Goal: Register for event/course: Register for event/course

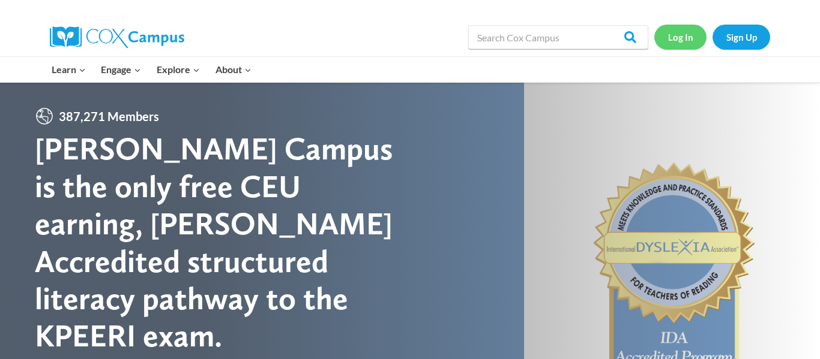
click at [685, 39] on link "Log In" at bounding box center [680, 37] width 52 height 25
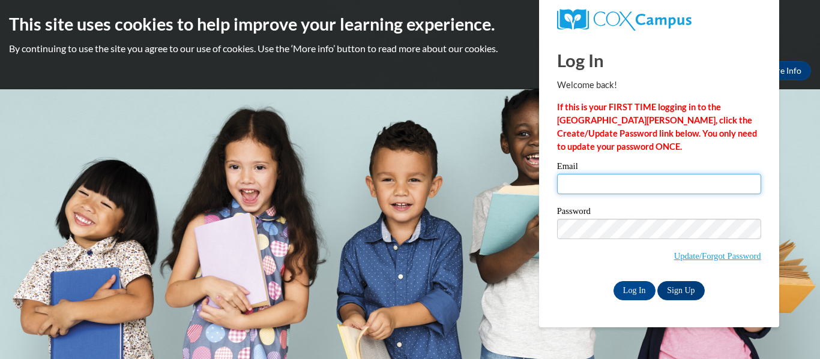
click at [592, 185] on input "Email" at bounding box center [659, 184] width 204 height 20
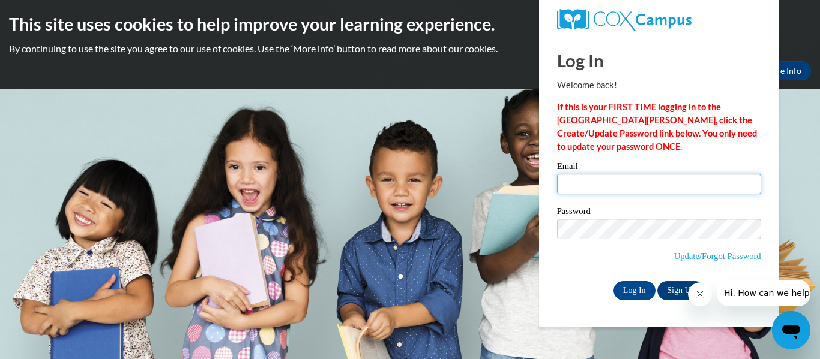
type input "Olinger_kamara@student.mahoningctc.com"
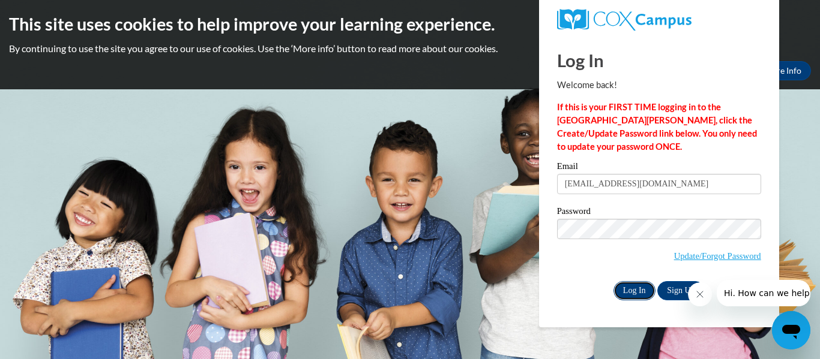
click at [638, 290] on input "Log In" at bounding box center [634, 290] width 42 height 19
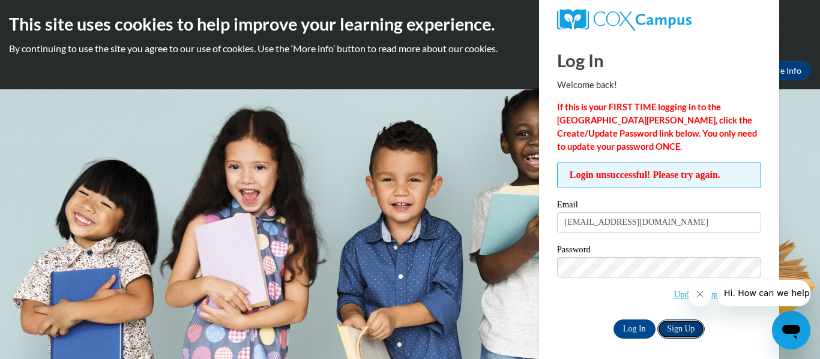
click at [678, 329] on link "Sign Up" at bounding box center [680, 329] width 47 height 19
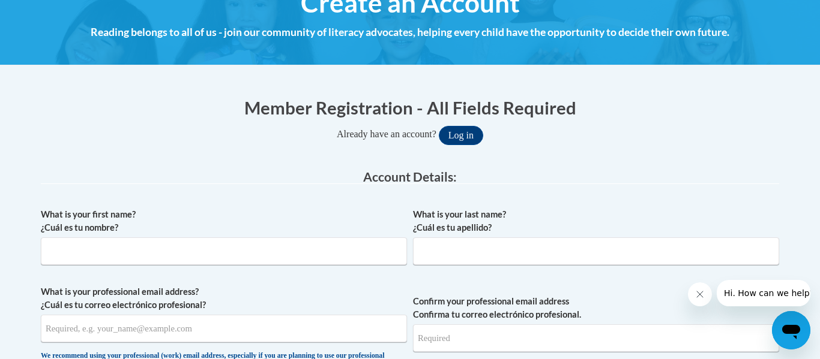
scroll to position [240, 0]
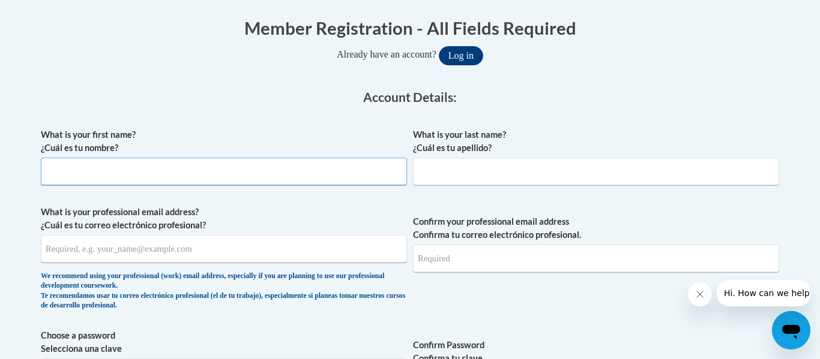
click at [193, 166] on input "What is your first name? ¿Cuál es tu nombre?" at bounding box center [224, 172] width 366 height 28
type input "kamara"
click at [480, 167] on input "What is your last name? ¿Cuál es tu apellido?" at bounding box center [596, 172] width 366 height 28
type input "olinger"
click at [238, 253] on input "What is your professional email address? ¿Cuál es tu correo electrónico profesi…" at bounding box center [224, 249] width 366 height 28
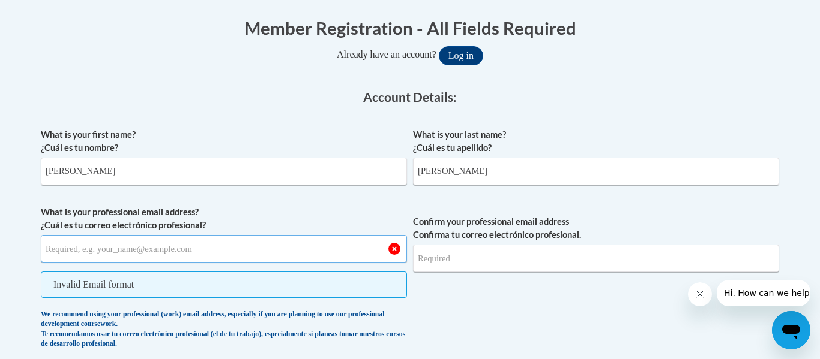
paste input "olinger_kamara@student.mahoningctc.com"
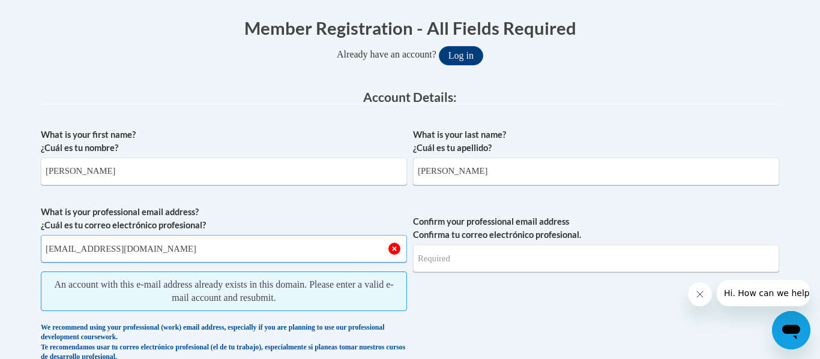
type input "olinger_kamara@student.mahoningctc.com"
click at [475, 257] on input "Confirm your professional email address Confirma tu correo electrónico profesio…" at bounding box center [596, 259] width 366 height 28
type input "Olinger_kamara@student.mahoningctc.com"
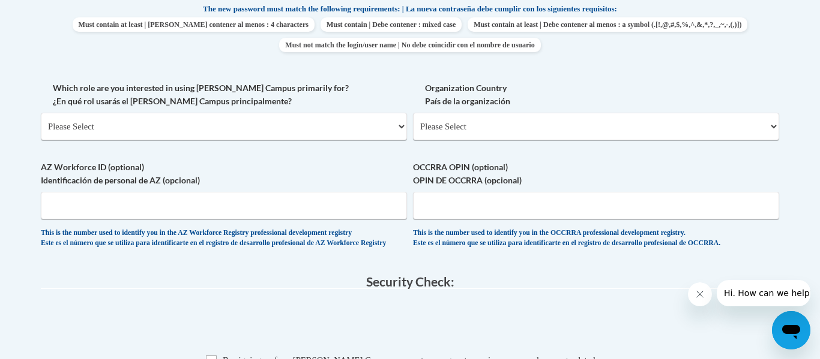
scroll to position [664, 0]
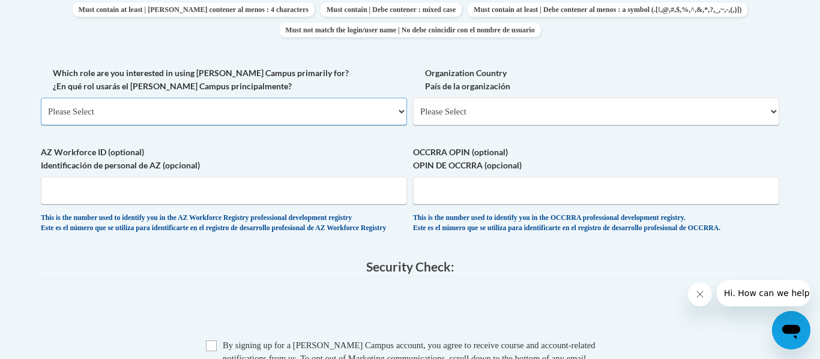
click at [137, 107] on select "Please Select College/University | Colegio/Universidad Community/Nonprofit Part…" at bounding box center [224, 112] width 366 height 28
select select "fbf2d438-af2f-41f8-98f1-81c410e29de3"
click at [41, 98] on select "Please Select College/University | Colegio/Universidad Community/Nonprofit Part…" at bounding box center [224, 112] width 366 height 28
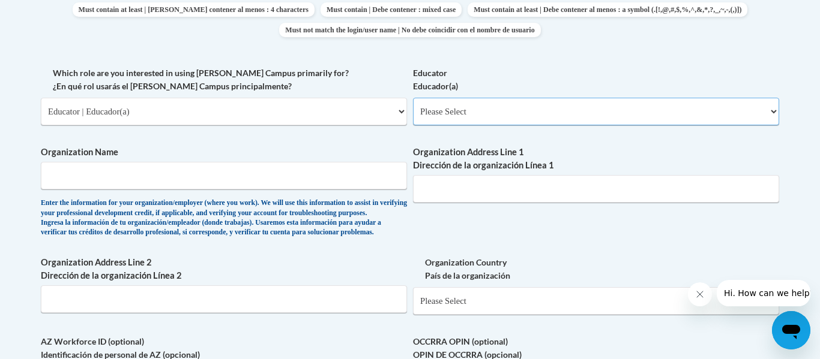
click at [471, 111] on select "Please Select Early Learning/Daycare Teacher/Family Home Care Provider | Maestr…" at bounding box center [596, 112] width 366 height 28
select select "5e2af403-4f2c-4e49-a02f-103e55d7b75b"
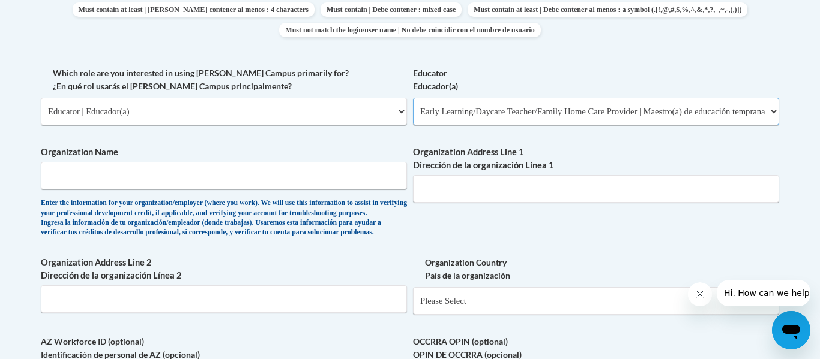
click at [413, 98] on select "Please Select Early Learning/Daycare Teacher/Family Home Care Provider | Maestr…" at bounding box center [596, 112] width 366 height 28
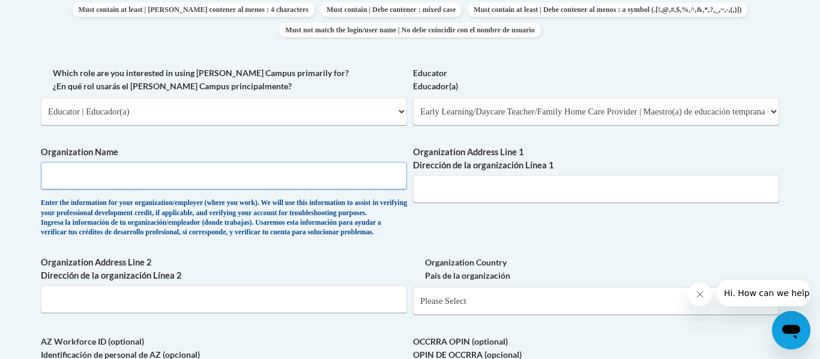
click at [237, 179] on input "Organization Name" at bounding box center [224, 176] width 366 height 28
click at [86, 178] on input "mahoaning county" at bounding box center [224, 176] width 366 height 28
click at [128, 181] on input "Mahoning county" at bounding box center [224, 176] width 366 height 28
type input "Mahoning county career and tech center"
click at [473, 193] on input "Organization Address Line 1 Dirección de la organización Línea 1" at bounding box center [596, 189] width 366 height 28
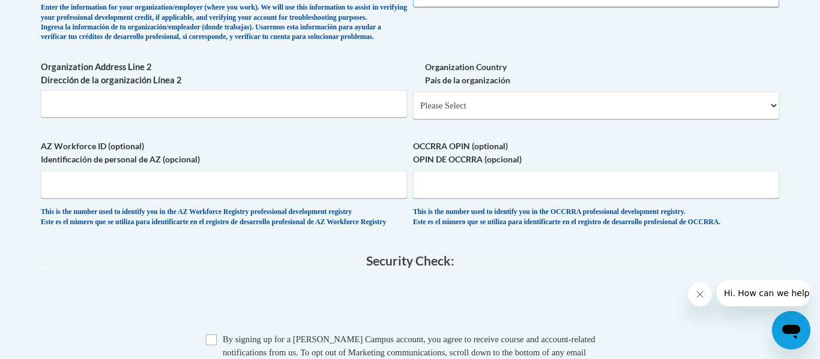
scroll to position [866, 0]
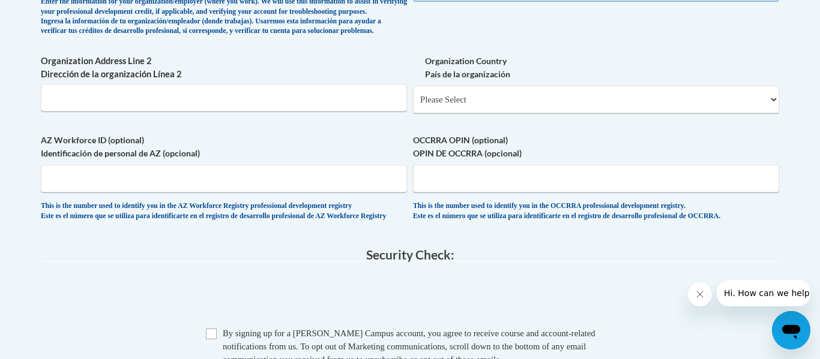
type input "7300 North Palmyra road Canfield Ohio 44406"
click at [332, 112] on input "Organization Address Line 2 Dirección de la organización Línea 2" at bounding box center [224, 98] width 366 height 28
click at [477, 193] on input "OCCRRA OPIN (optional) OPIN DE OCCRRA (opcional)" at bounding box center [596, 179] width 366 height 28
type input "1144-8684"
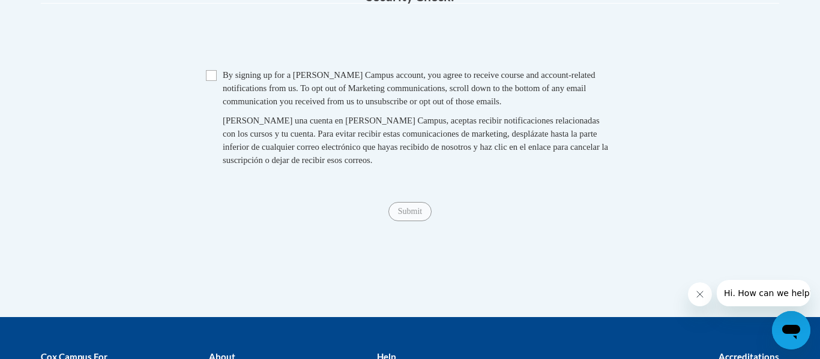
scroll to position [1126, 0]
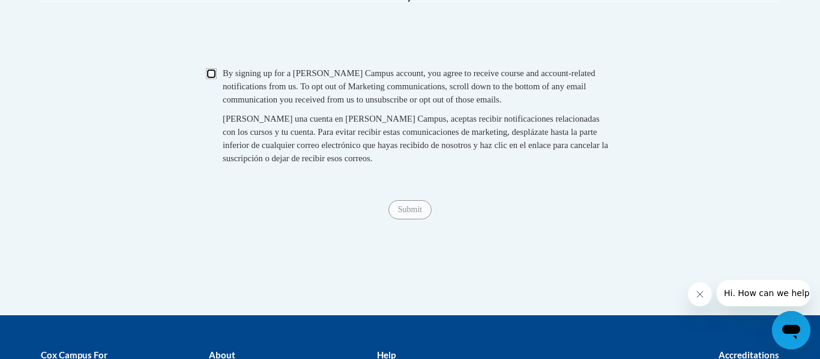
click at [207, 79] on input "Checkbox" at bounding box center [211, 73] width 11 height 11
checkbox input "true"
click at [410, 214] on span "Submit" at bounding box center [409, 209] width 43 height 10
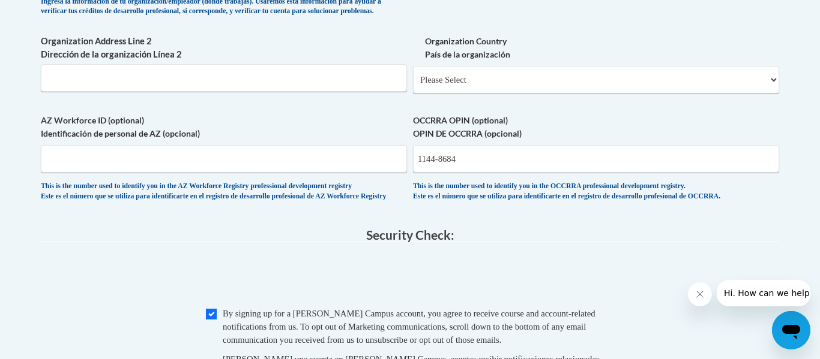
scroll to position [879, 0]
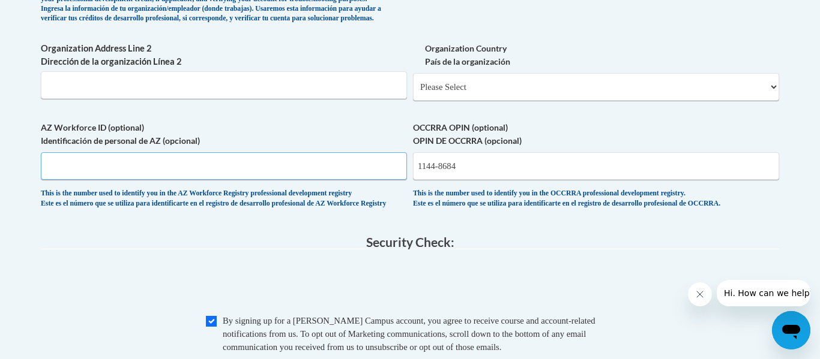
click at [73, 180] on input "AZ Workforce ID (optional) Identificación de personal de AZ (opcional)" at bounding box center [224, 166] width 366 height 28
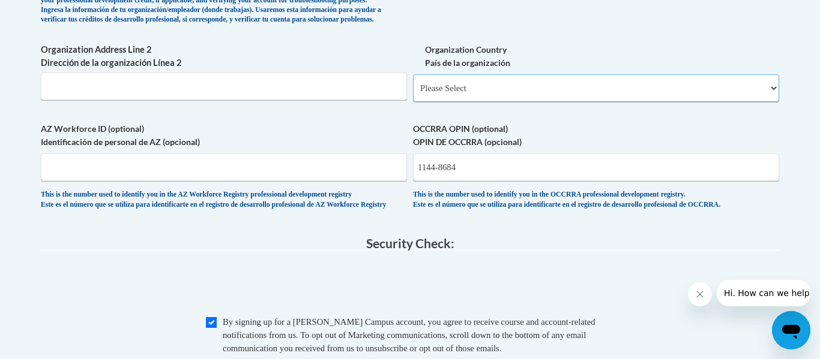
click at [437, 102] on select "Please Select United States | Estados Unidos Outside of the United States | Fue…" at bounding box center [596, 88] width 366 height 28
select select "ad49bcad-a171-4b2e-b99c-48b446064914"
click at [413, 94] on select "Please Select United States | Estados Unidos Outside of the United States | Fue…" at bounding box center [596, 88] width 366 height 28
select select
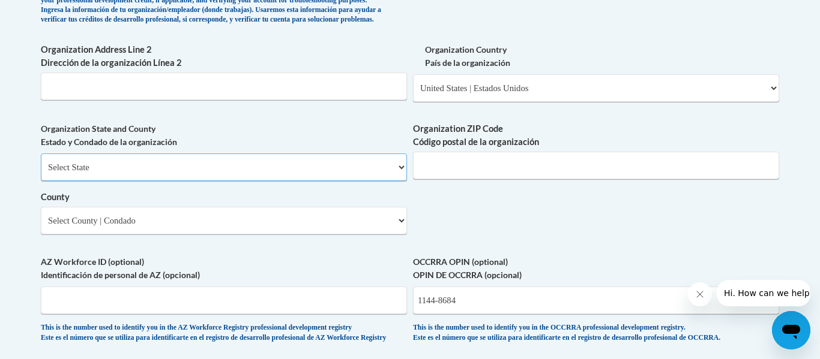
click at [283, 181] on select "Select State Alabama Alaska Arizona Arkansas California Colorado Connecticut De…" at bounding box center [224, 168] width 366 height 28
select select "Ohio"
click at [41, 173] on select "Select State Alabama Alaska Arizona Arkansas California Colorado Connecticut De…" at bounding box center [224, 168] width 366 height 28
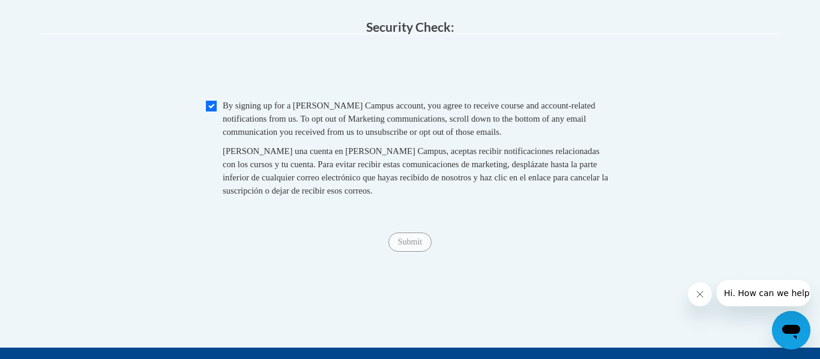
scroll to position [1230, 0]
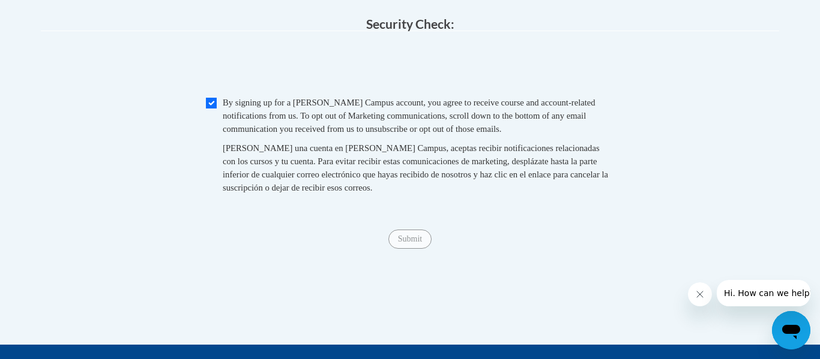
click at [399, 243] on span "Submit" at bounding box center [409, 238] width 43 height 10
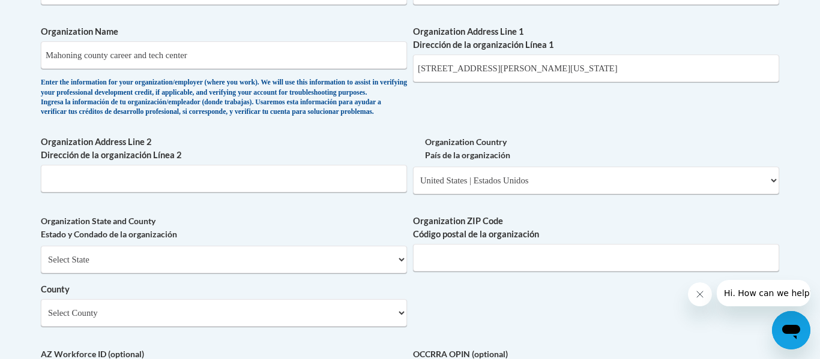
scroll to position [761, 0]
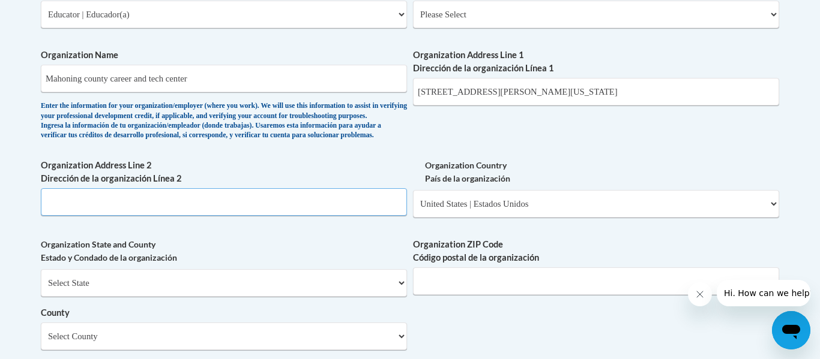
click at [252, 216] on input "Organization Address Line 2 Dirección de la organización Línea 2" at bounding box center [224, 202] width 366 height 28
click at [450, 295] on input "Organization ZIP Code Código postal de la organización" at bounding box center [596, 282] width 366 height 28
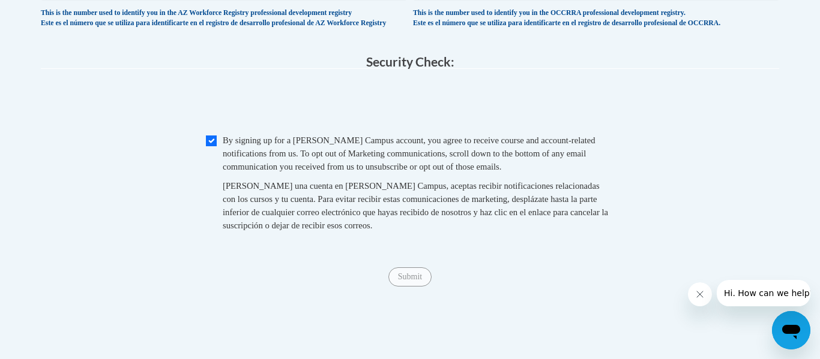
scroll to position [1188, 0]
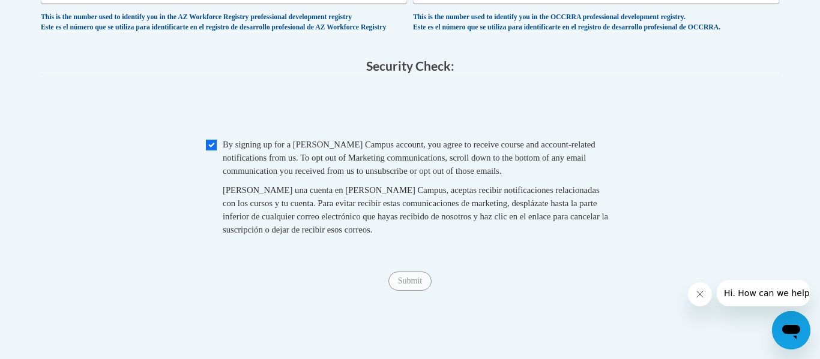
type input "44406"
click at [557, 291] on div "Submit Submit" at bounding box center [410, 281] width 738 height 19
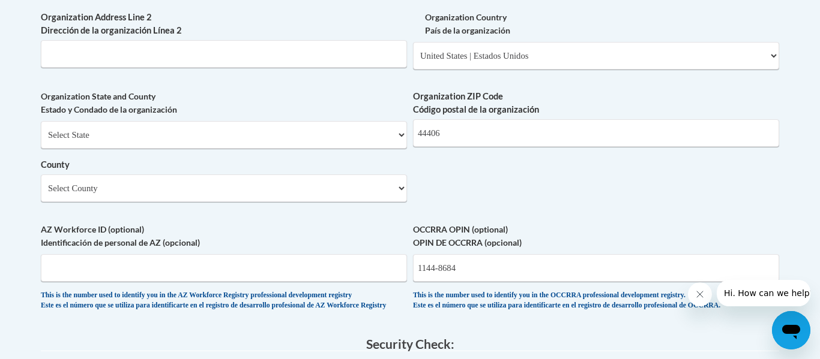
scroll to position [909, 0]
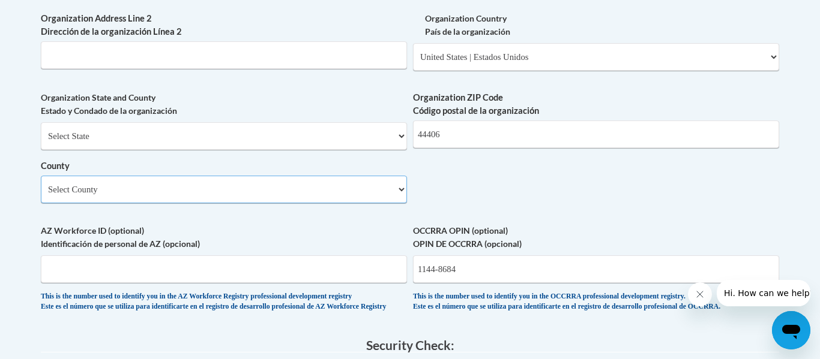
click at [280, 203] on select "Select County Adams Allen Ashland Ashtabula Athens Auglaize Belmont Brown Butle…" at bounding box center [224, 190] width 366 height 28
select select "Mahoning"
click at [41, 196] on select "Select County Adams Allen Ashland Ashtabula Athens Auglaize Belmont Brown Butle…" at bounding box center [224, 190] width 366 height 28
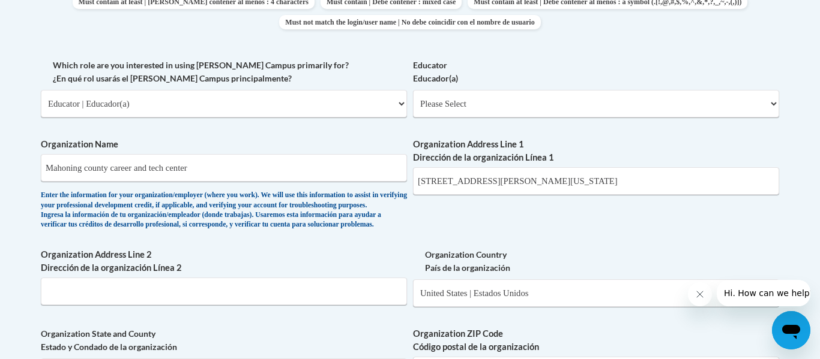
scroll to position [671, 0]
click at [444, 113] on select "Please Select Early Learning/Daycare Teacher/Family Home Care Provider | Maestr…" at bounding box center [596, 105] width 366 height 28
select select "5e2af403-4f2c-4e49-a02f-103e55d7b75b"
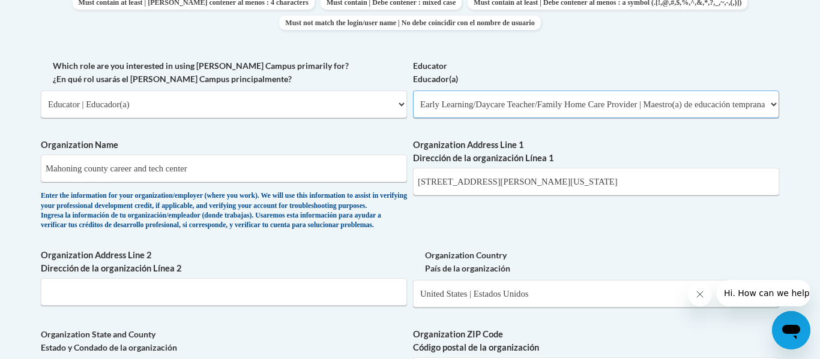
click at [413, 91] on select "Please Select Early Learning/Daycare Teacher/Family Home Care Provider | Maestr…" at bounding box center [596, 105] width 366 height 28
select select "null"
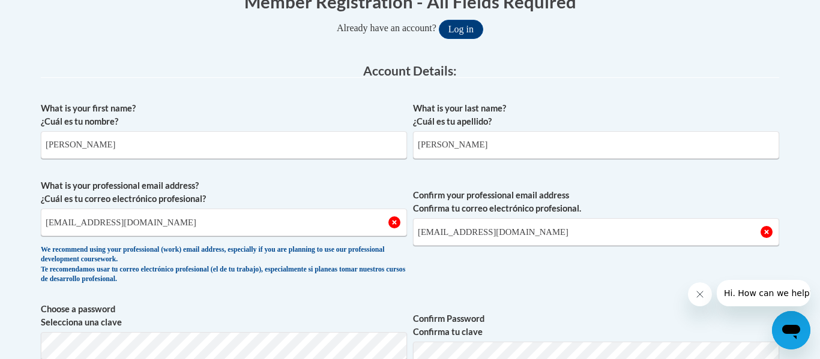
scroll to position [265, 0]
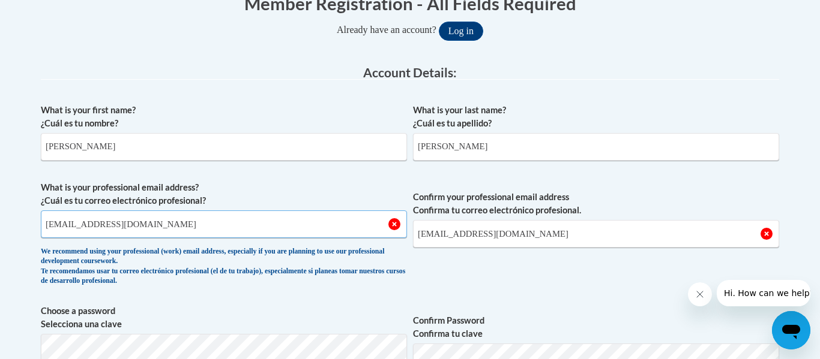
click at [291, 221] on input "olinger_kamara@student.mahoningctc.com" at bounding box center [224, 225] width 366 height 28
type input "o"
click at [610, 239] on input "Olinger_kamara@student.mahoningctc.com" at bounding box center [596, 234] width 366 height 28
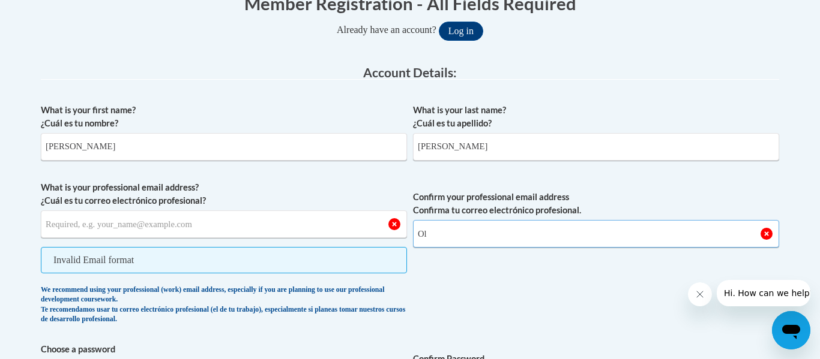
type input "O"
click at [353, 220] on input "What is your professional email address? ¿Cuál es tu correo electrónico profesi…" at bounding box center [224, 225] width 366 height 28
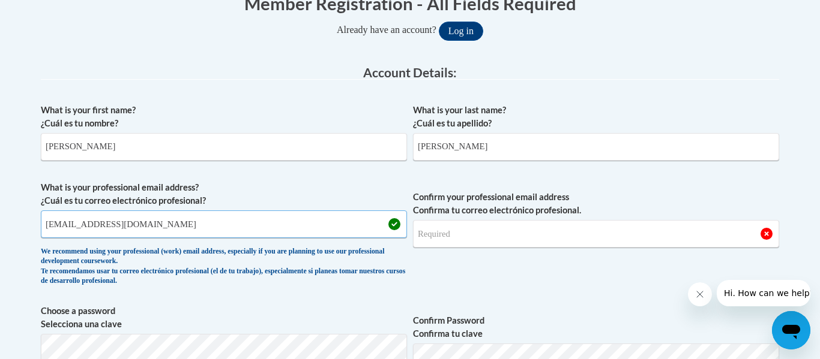
type input "kamaraolinger126@icloud.com"
click at [432, 235] on input "Confirm your professional email address Confirma tu correo electrónico profesio…" at bounding box center [596, 234] width 366 height 28
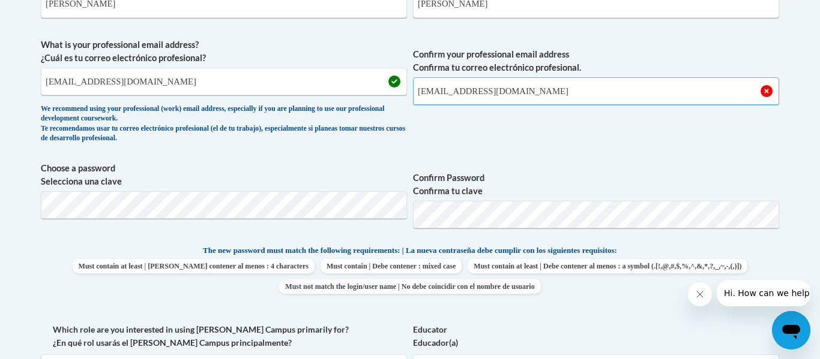
scroll to position [412, 0]
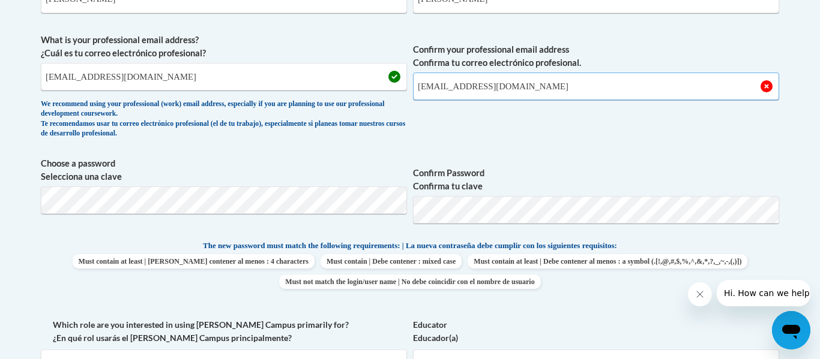
type input "kamaraolinger126@icloud.com"
click at [520, 164] on span "Confirm Password Confirma tu clave" at bounding box center [596, 195] width 366 height 76
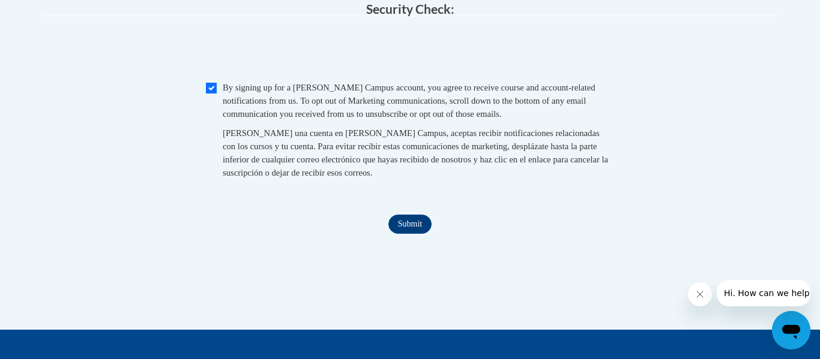
scroll to position [1270, 0]
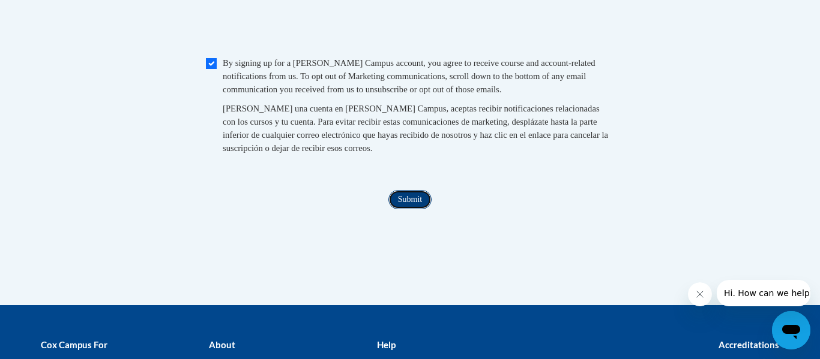
click at [402, 209] on input "Submit" at bounding box center [409, 199] width 43 height 19
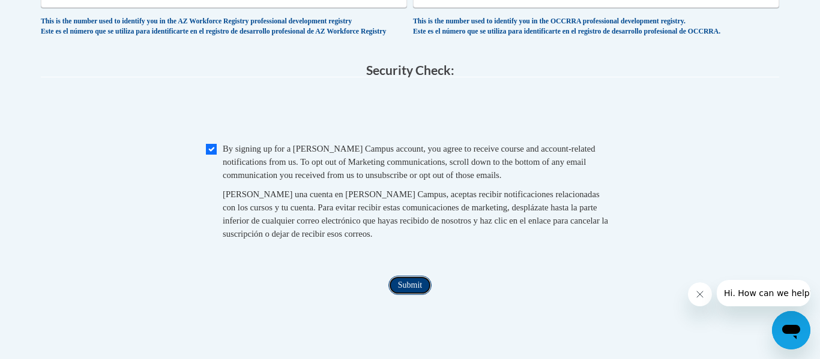
click at [400, 295] on input "Submit" at bounding box center [409, 285] width 43 height 19
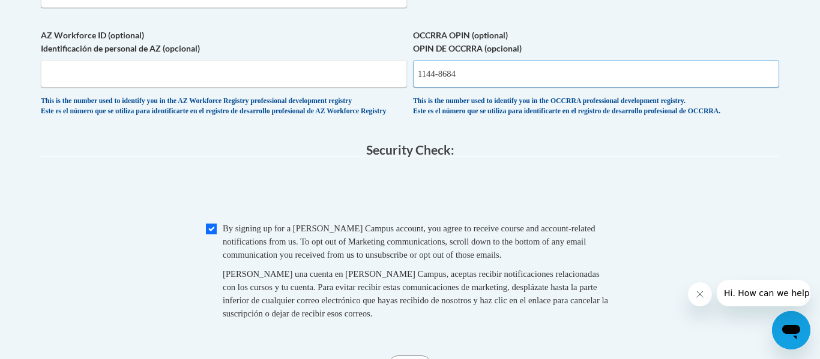
scroll to position [1099, 0]
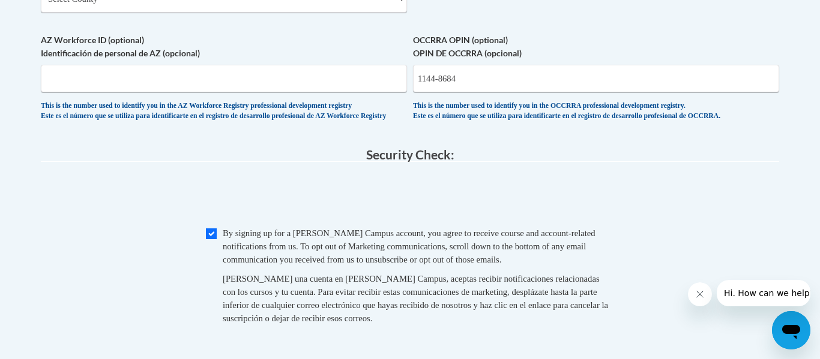
click at [574, 121] on div "This is the number used to identify you in the OCCRRA professional development …" at bounding box center [596, 111] width 366 height 20
click at [440, 92] on input "1144-8684" at bounding box center [596, 79] width 366 height 28
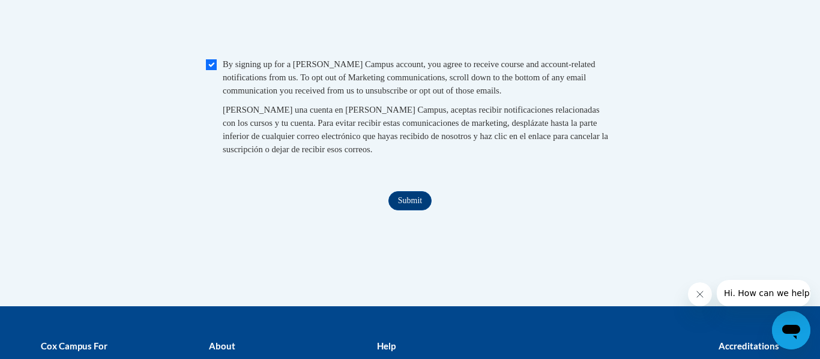
scroll to position [1294, 0]
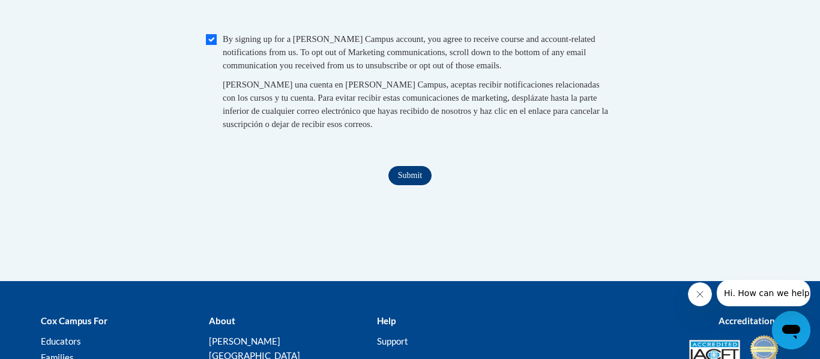
type input "11448684"
click at [413, 185] on input "Submit" at bounding box center [409, 175] width 43 height 19
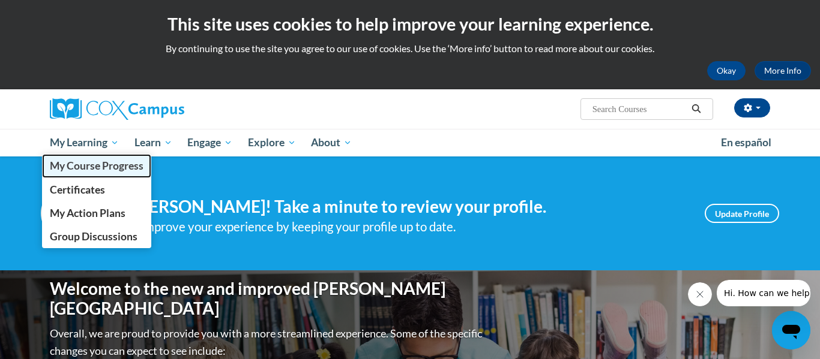
click at [82, 173] on link "My Course Progress" at bounding box center [96, 165] width 109 height 23
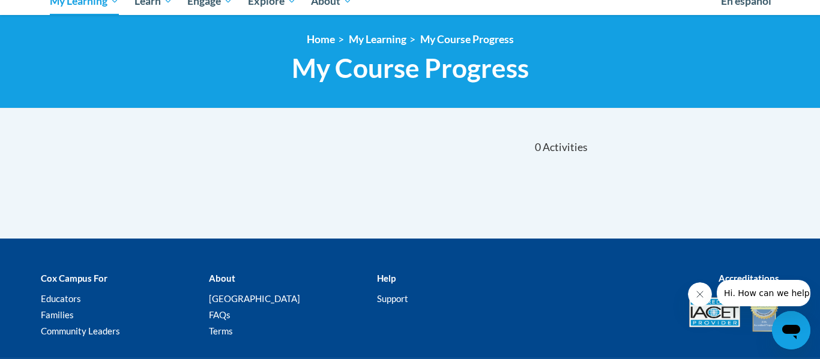
scroll to position [138, 0]
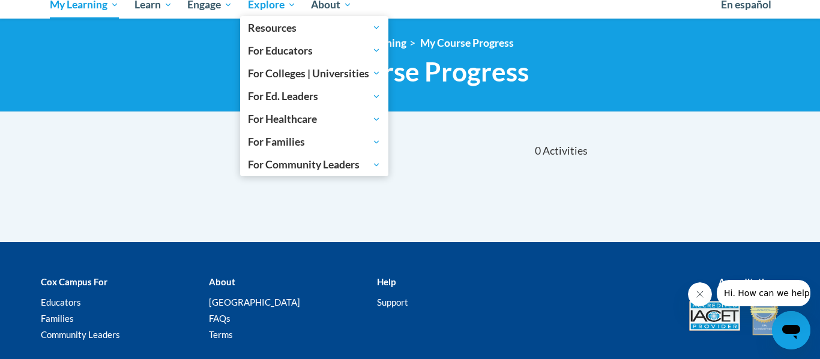
click at [281, 6] on span "Explore" at bounding box center [272, 5] width 48 height 14
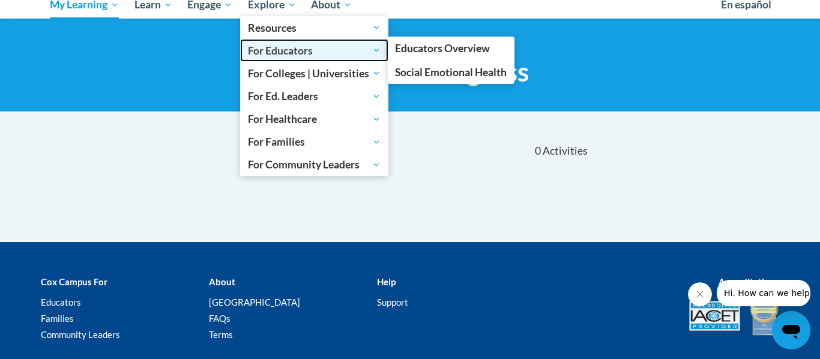
click at [313, 47] on span "For Educators" at bounding box center [314, 50] width 133 height 14
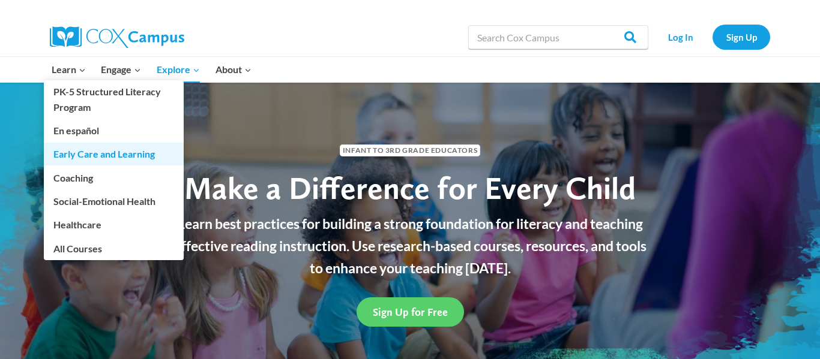
click at [88, 158] on link "Early Care and Learning" at bounding box center [114, 154] width 140 height 23
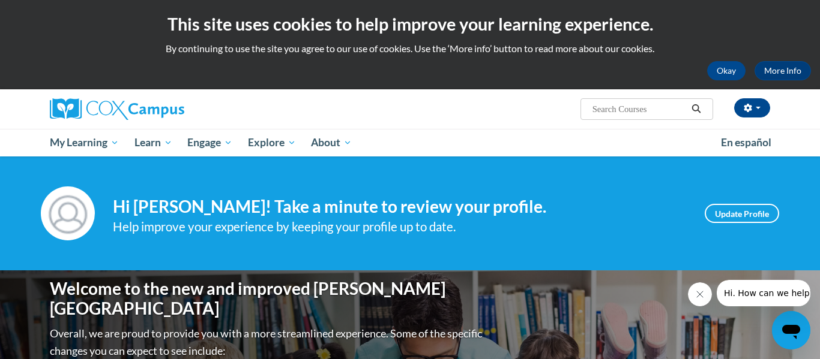
click at [488, 65] on div "Okay More Info" at bounding box center [410, 70] width 802 height 19
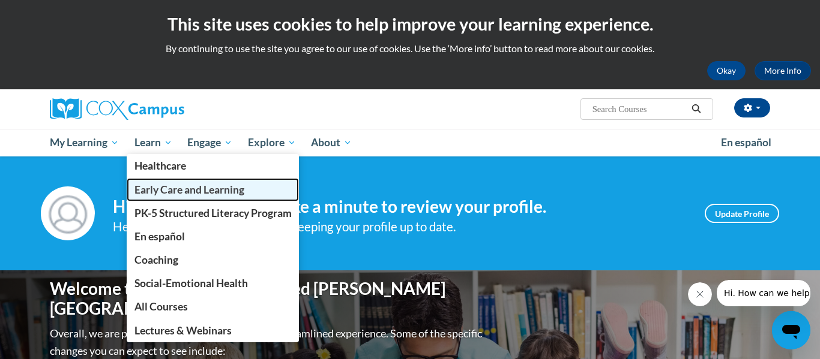
click at [170, 191] on span "Early Care and Learning" at bounding box center [189, 190] width 110 height 13
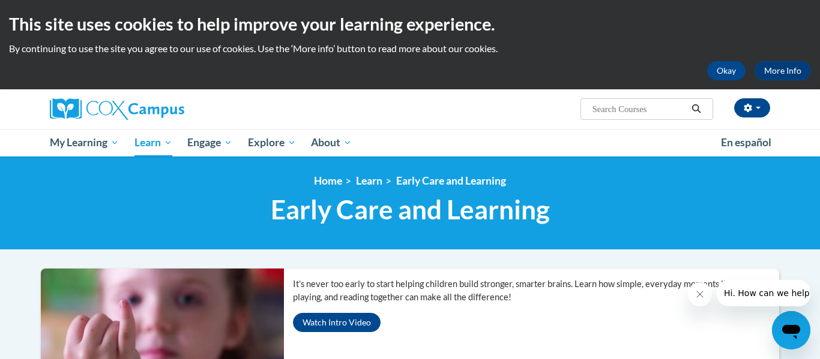
click at [449, 137] on ul "My Learning My Learning My Course Progress Certificates My Action Plans Group D…" at bounding box center [377, 143] width 671 height 28
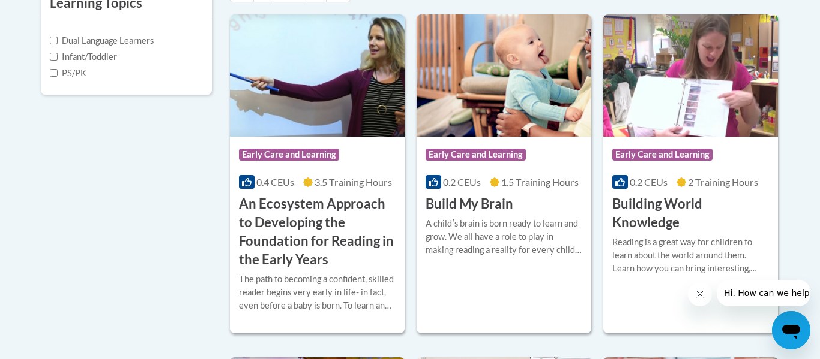
scroll to position [466, 0]
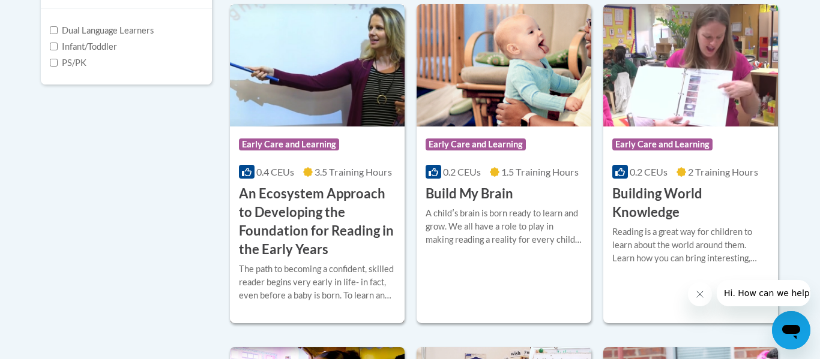
click at [287, 196] on h3 "An Ecosystem Approach to Developing the Foundation for Reading in the Early Yea…" at bounding box center [317, 222] width 157 height 74
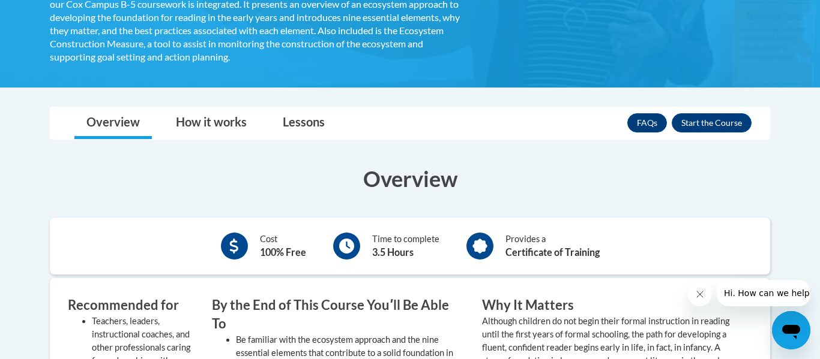
scroll to position [383, 0]
click at [699, 124] on button "Enroll" at bounding box center [711, 122] width 80 height 19
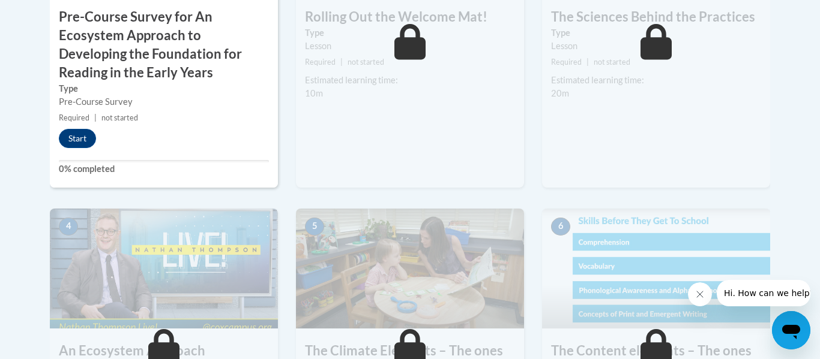
scroll to position [570, 0]
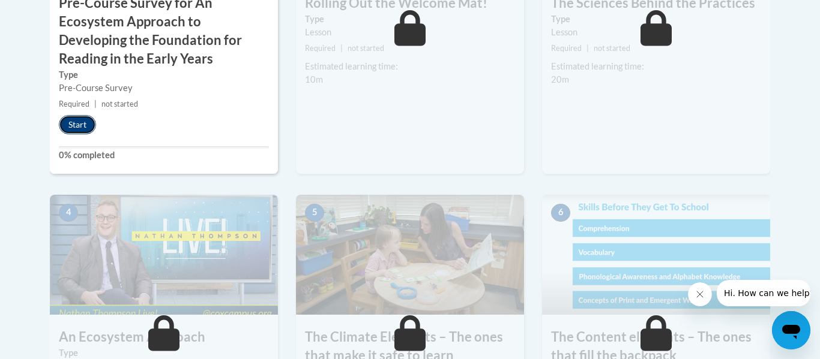
click at [80, 129] on button "Start" at bounding box center [77, 124] width 37 height 19
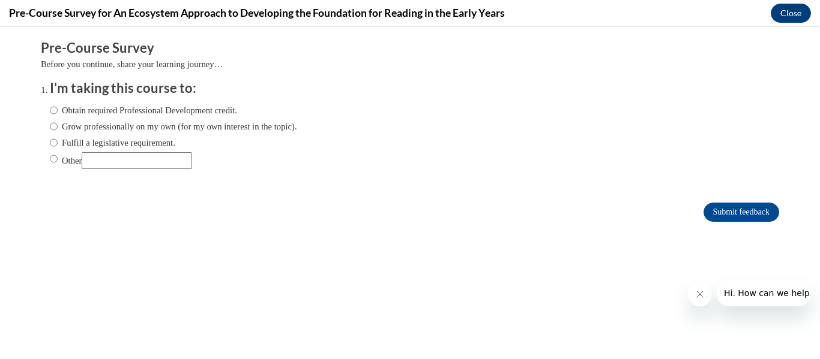
scroll to position [0, 0]
click at [157, 112] on label "Obtain required Professional Development credit." at bounding box center [143, 110] width 187 height 13
click at [58, 112] on input "Obtain required Professional Development credit." at bounding box center [54, 110] width 8 height 13
radio input "true"
click at [733, 213] on input "Submit feedback" at bounding box center [741, 212] width 76 height 19
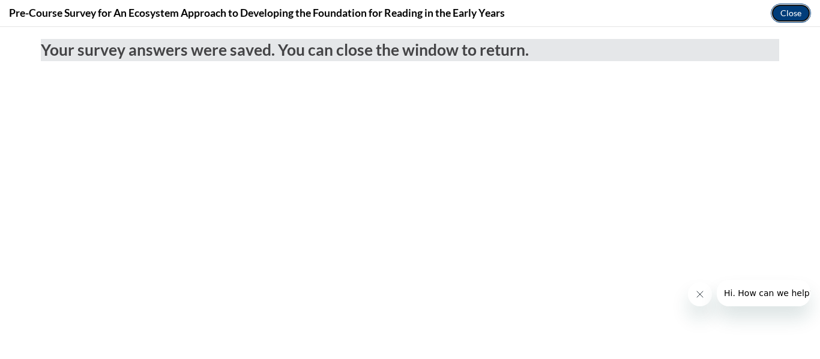
click at [783, 15] on button "Close" at bounding box center [790, 13] width 40 height 19
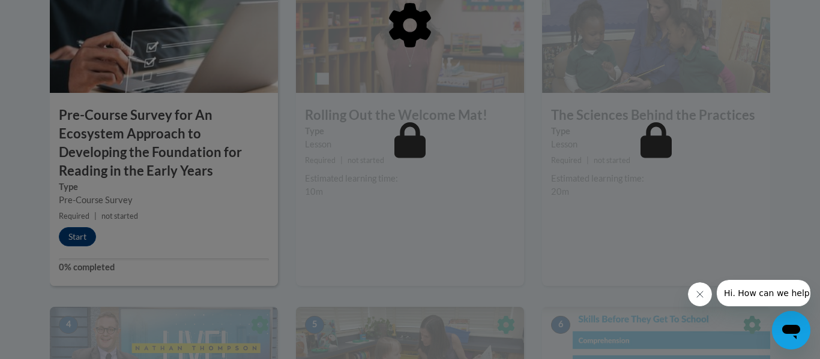
scroll to position [448, 0]
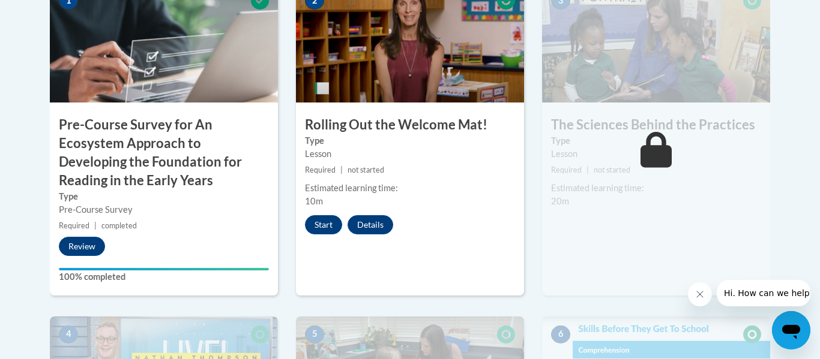
click at [697, 304] on button "Close message from company" at bounding box center [700, 295] width 24 height 24
click at [316, 225] on button "Start" at bounding box center [323, 224] width 37 height 19
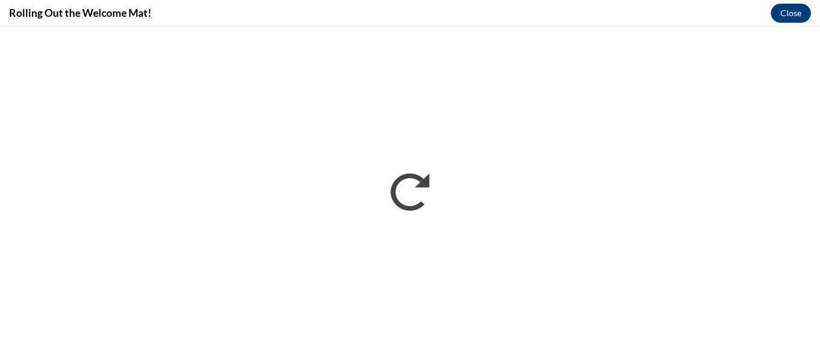
scroll to position [0, 0]
